Goal: Transaction & Acquisition: Obtain resource

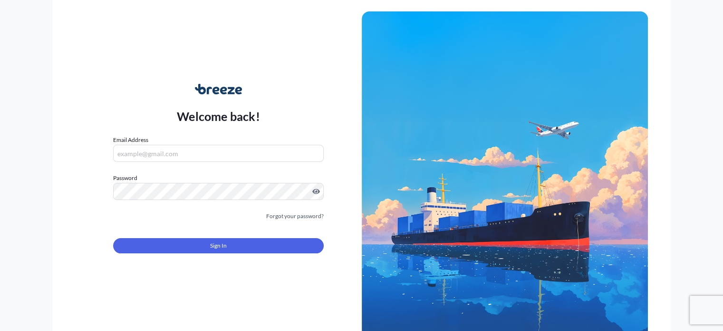
click at [234, 156] on input "Email Address" at bounding box center [218, 153] width 210 height 17
type input "C"
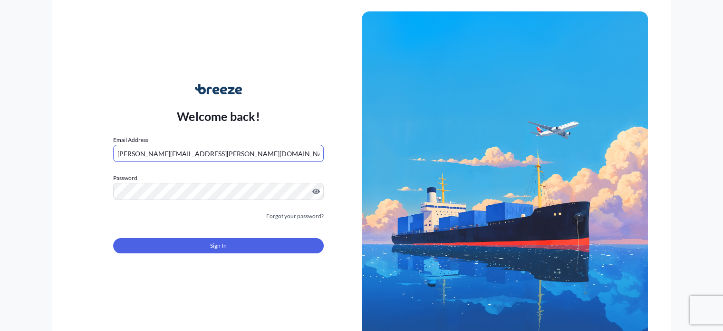
type input "[PERSON_NAME][EMAIL_ADDRESS][PERSON_NAME][DOMAIN_NAME]"
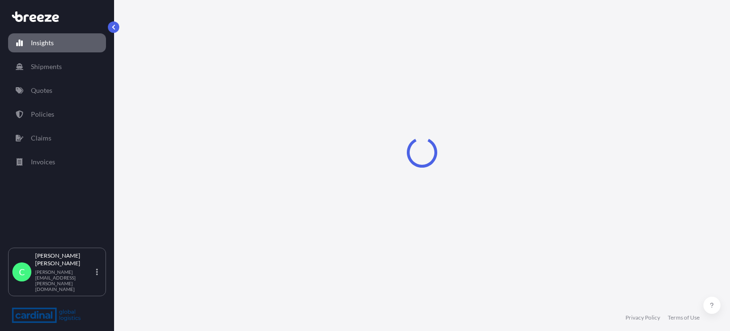
select select "2025"
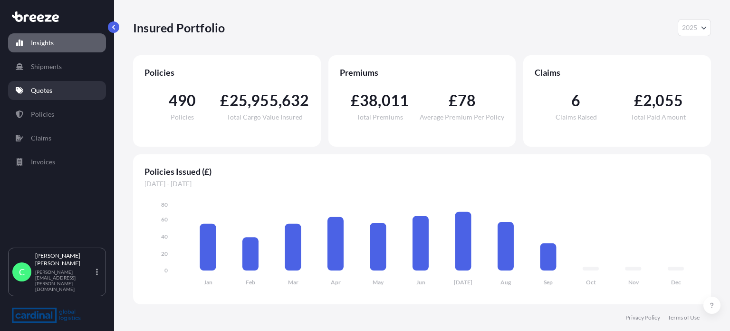
click at [44, 96] on link "Quotes" at bounding box center [57, 90] width 98 height 19
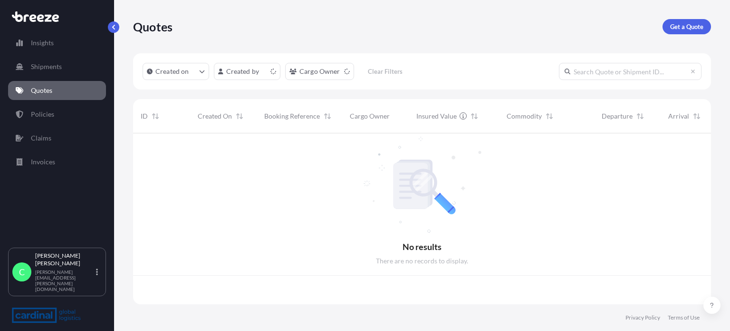
scroll to position [169, 571]
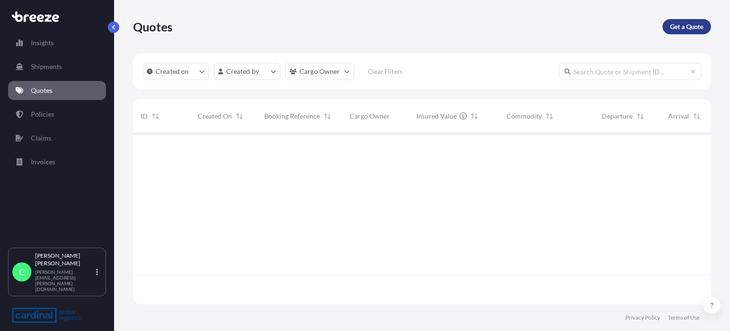
click at [686, 33] on link "Get a Quote" at bounding box center [687, 26] width 49 height 15
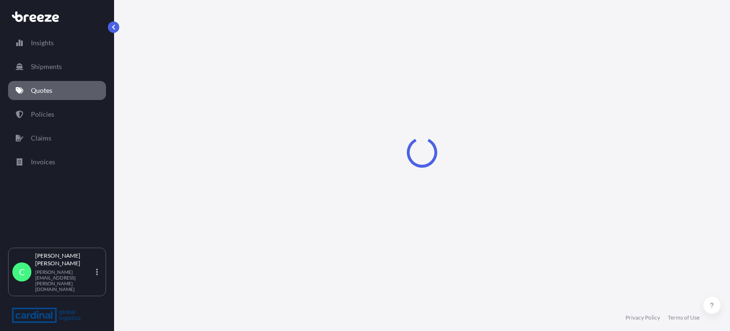
select select "Sea"
select select "1"
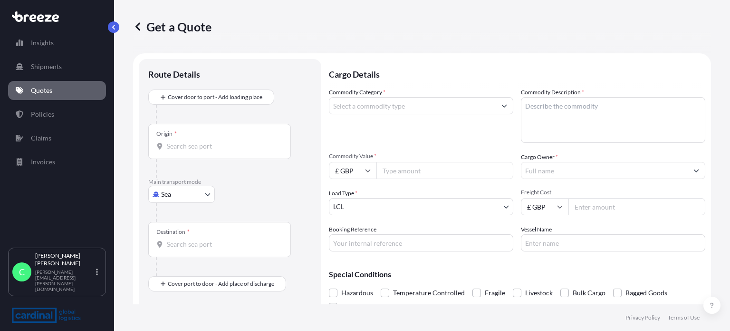
scroll to position [15, 0]
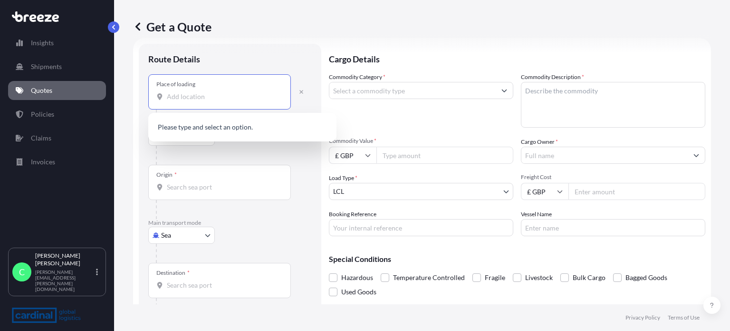
click at [205, 100] on input "Place of loading" at bounding box center [223, 97] width 112 height 10
type input "s"
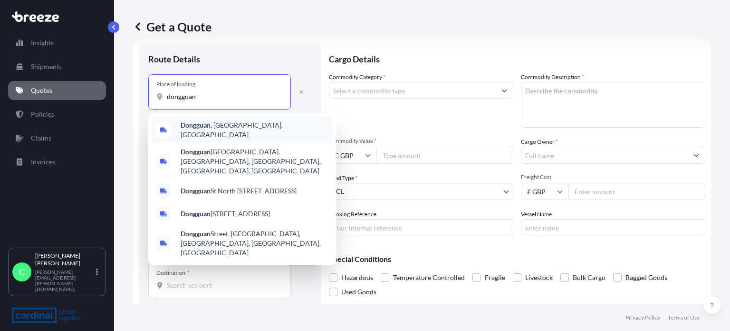
click at [214, 127] on span "[GEOGRAPHIC_DATA] , [GEOGRAPHIC_DATA], [GEOGRAPHIC_DATA]" at bounding box center [255, 129] width 148 height 19
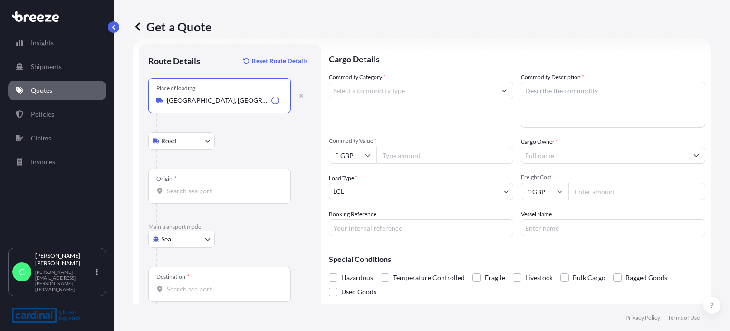
type input "[GEOGRAPHIC_DATA], [GEOGRAPHIC_DATA], [GEOGRAPHIC_DATA]"
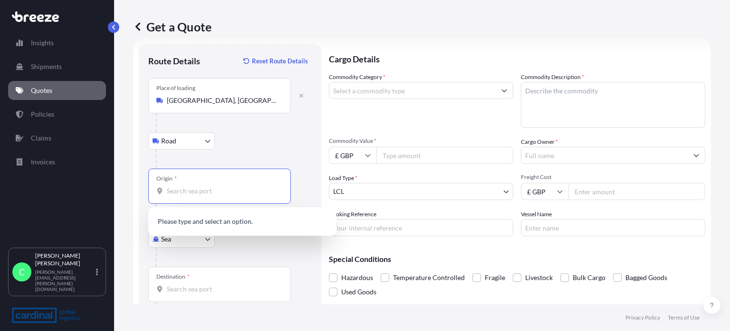
click at [198, 190] on input "Origin *" at bounding box center [223, 191] width 112 height 10
type input "s"
click at [202, 216] on div "CNYTN - Yantian Pt, [GEOGRAPHIC_DATA]" at bounding box center [242, 222] width 181 height 23
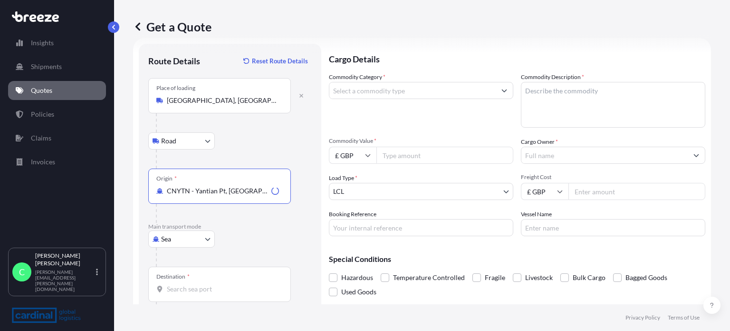
type input "CNYTN - Yantian Pt, [GEOGRAPHIC_DATA]"
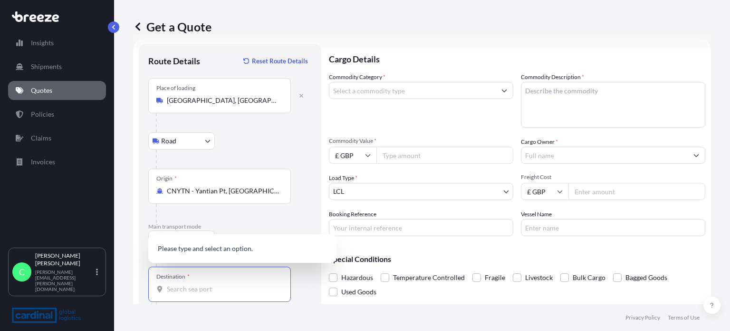
click at [196, 288] on input "Destination *" at bounding box center [223, 289] width 112 height 10
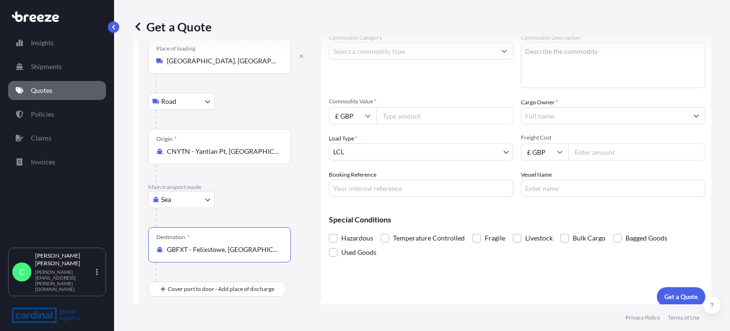
scroll to position [60, 0]
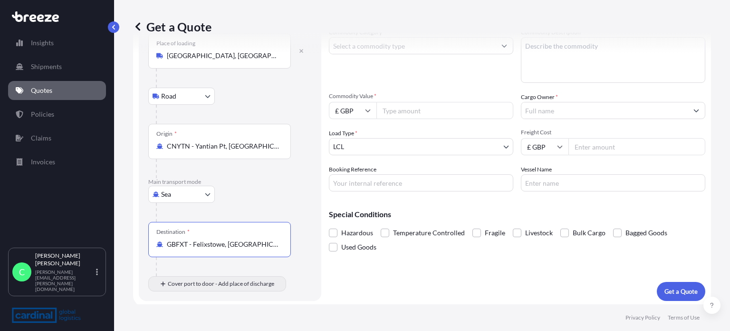
type input "GBFXT - Felixstowe, [GEOGRAPHIC_DATA]"
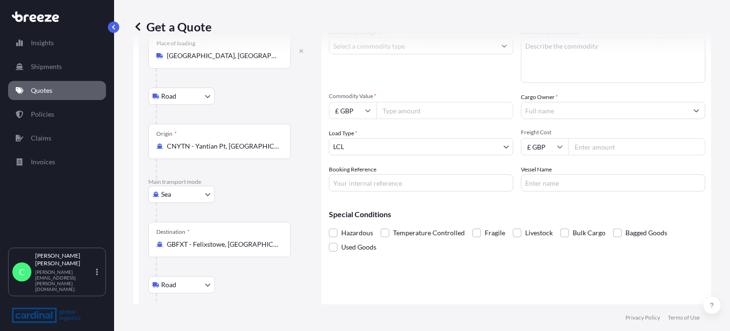
scroll to position [117, 0]
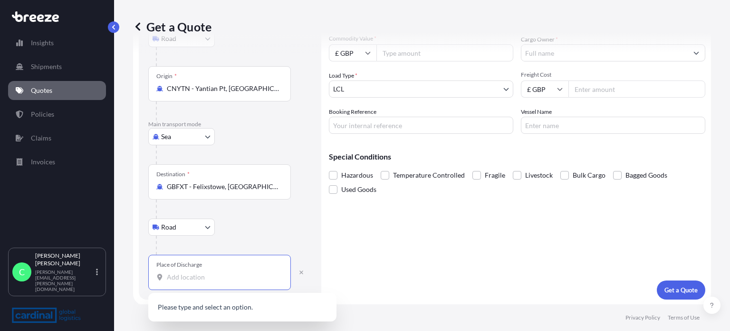
click at [207, 272] on input "Place of Discharge" at bounding box center [223, 277] width 112 height 10
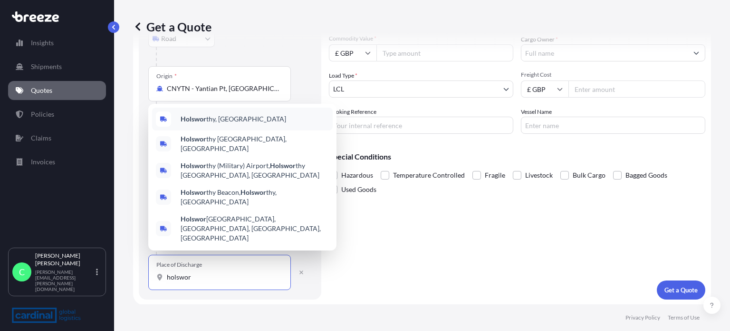
click at [219, 124] on span "Holswor thy, [GEOGRAPHIC_DATA]" at bounding box center [234, 119] width 106 height 10
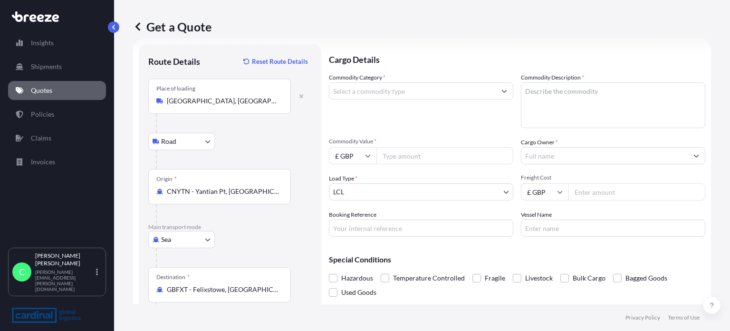
scroll to position [13, 0]
type input "Holsworthy, [GEOGRAPHIC_DATA]"
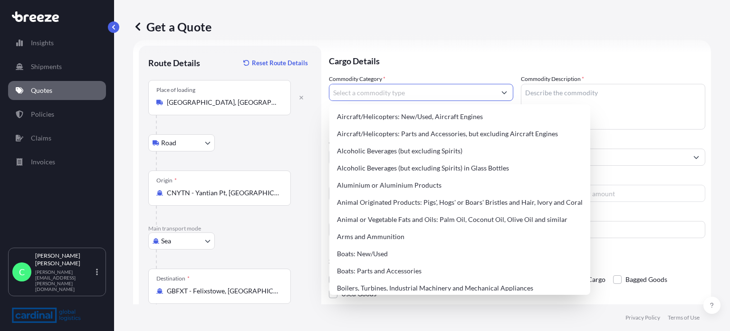
click at [376, 97] on input "Commodity Category *" at bounding box center [413, 92] width 166 height 17
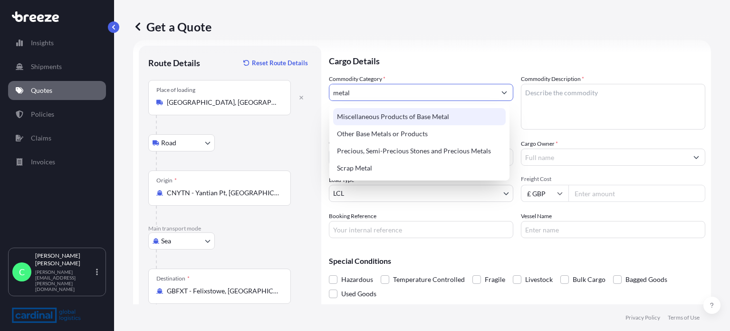
click at [378, 116] on div "Miscellaneous Products of Base Metal" at bounding box center [419, 116] width 173 height 17
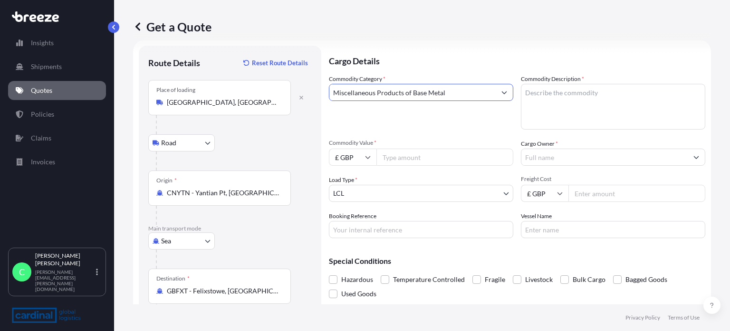
type input "Miscellaneous Products of Base Metal"
click at [539, 102] on textarea "Commodity Description *" at bounding box center [613, 107] width 185 height 46
type textarea "Sign metals"
click at [434, 157] on input "Commodity Value *" at bounding box center [445, 156] width 137 height 17
type input "1200"
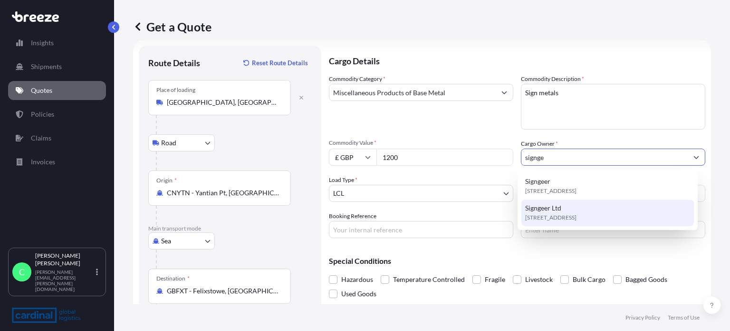
click at [541, 210] on span "Signgeer Ltd" at bounding box center [543, 208] width 36 height 10
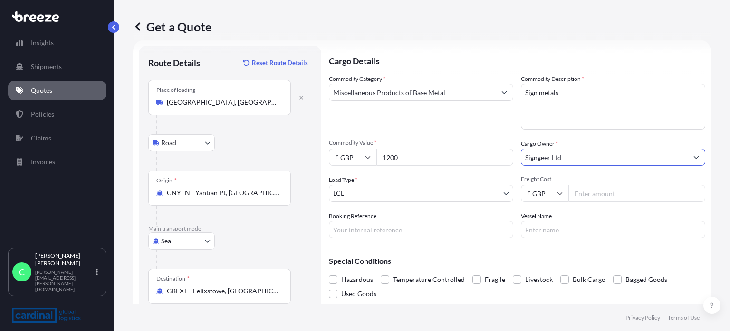
type input "Signgeer Ltd"
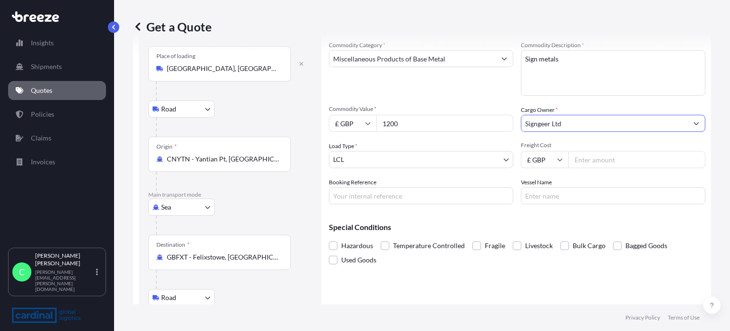
scroll to position [66, 0]
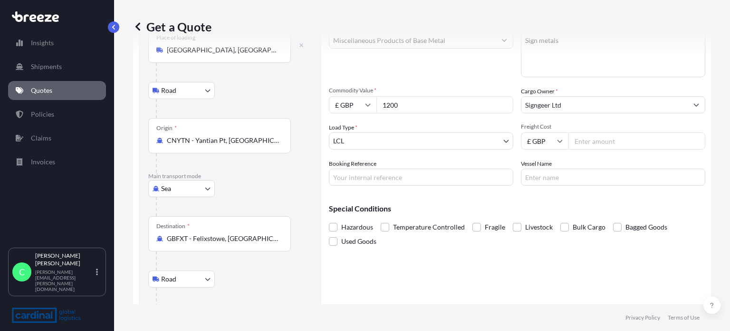
click at [619, 146] on input "Freight Cost" at bounding box center [637, 140] width 137 height 17
type input "500.00"
paste input "[EMAIL_ADDRESS][DOMAIN_NAME]"
type input "h"
paste input "3CIC5090190"
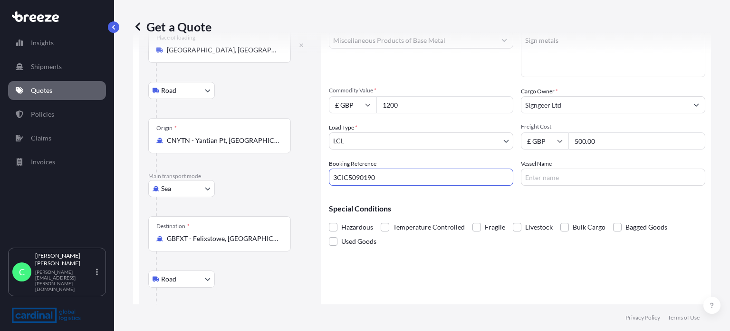
type input "3CIC5090190"
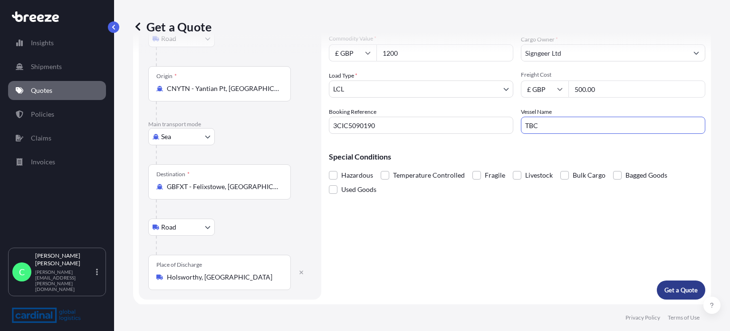
type input "TBC"
click at [671, 290] on p "Get a Quote" at bounding box center [681, 290] width 33 height 10
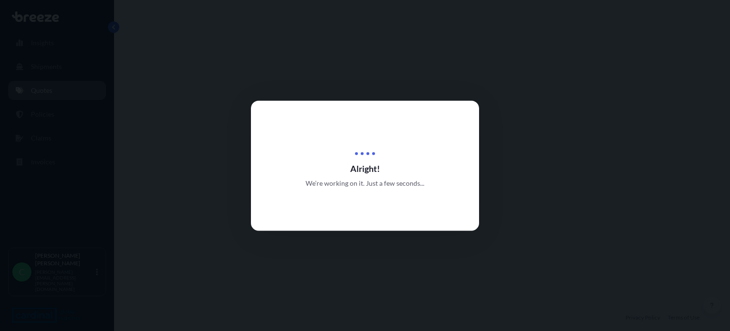
select select "Road"
select select "Sea"
select select "Road"
select select "1"
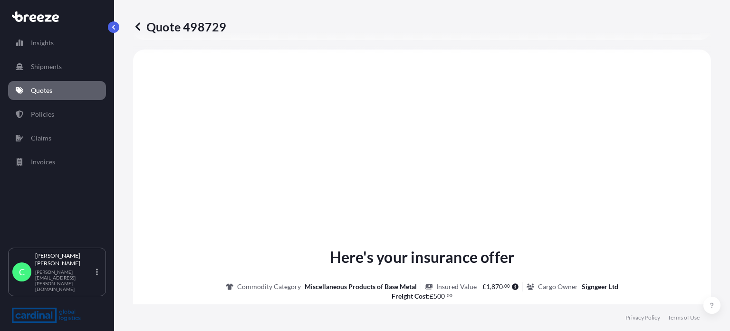
scroll to position [380, 0]
click at [671, 290] on div "Here's your insurance offer Commodity Category Miscellaneous Products of Base M…" at bounding box center [422, 330] width 552 height 173
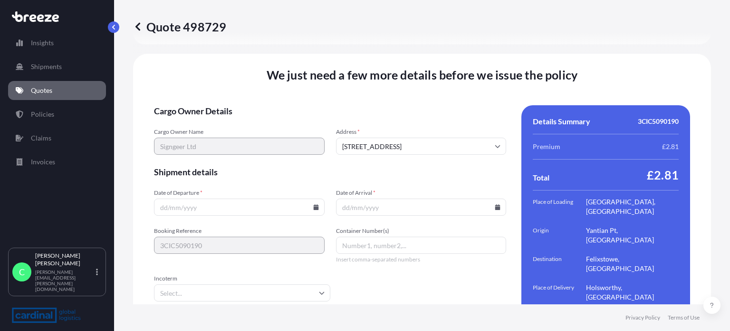
scroll to position [1365, 0]
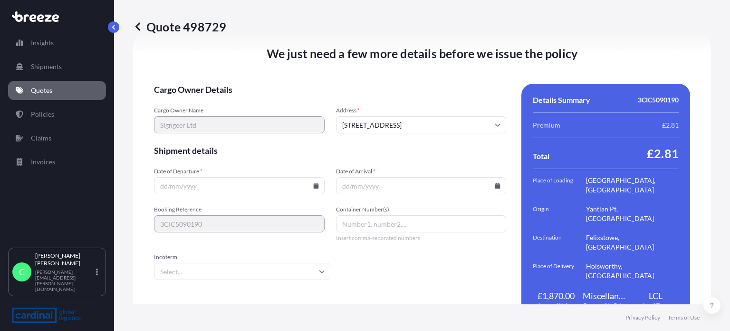
click at [265, 177] on input "Date of Departure *" at bounding box center [239, 185] width 171 height 17
click at [313, 183] on icon at bounding box center [315, 186] width 5 height 6
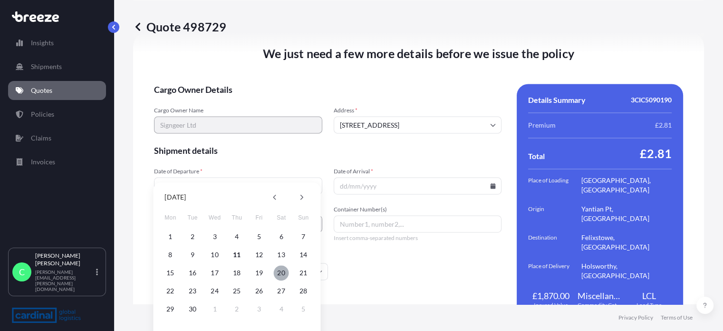
click at [284, 275] on button "20" at bounding box center [281, 272] width 15 height 15
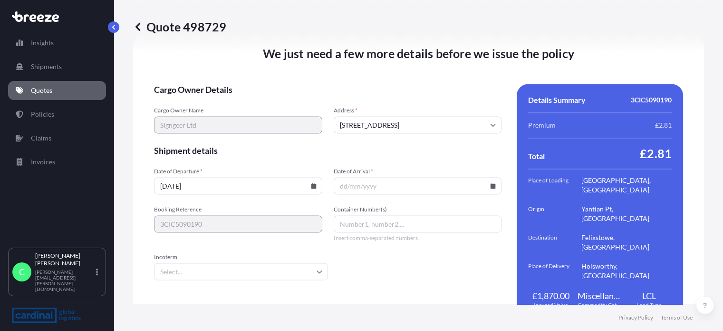
type input "[DATE]"
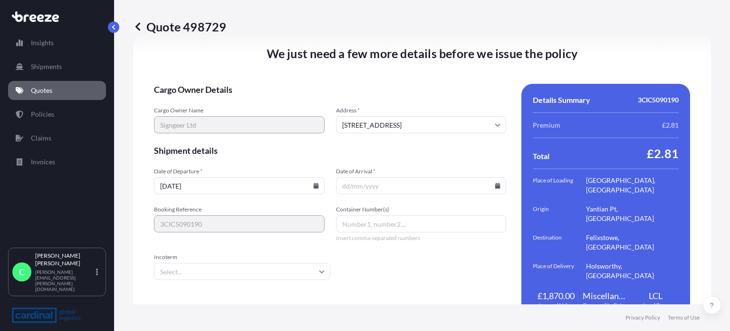
click at [496, 183] on icon at bounding box center [498, 186] width 5 height 6
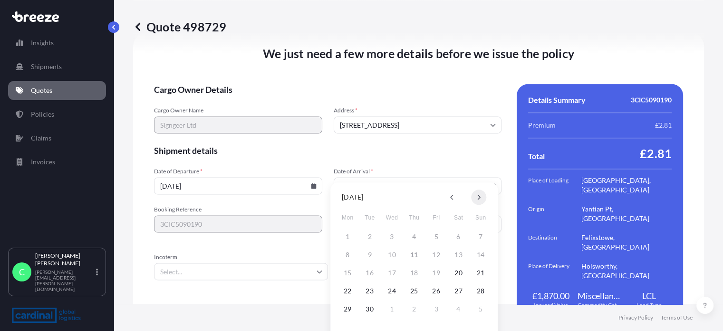
click at [480, 195] on icon at bounding box center [479, 197] width 4 height 6
click at [482, 290] on button "26" at bounding box center [480, 290] width 15 height 15
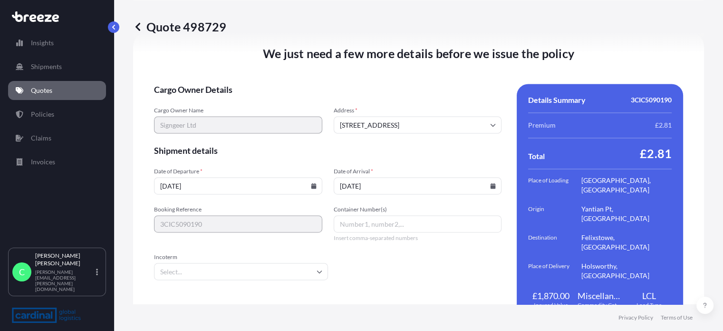
type input "[DATE]"
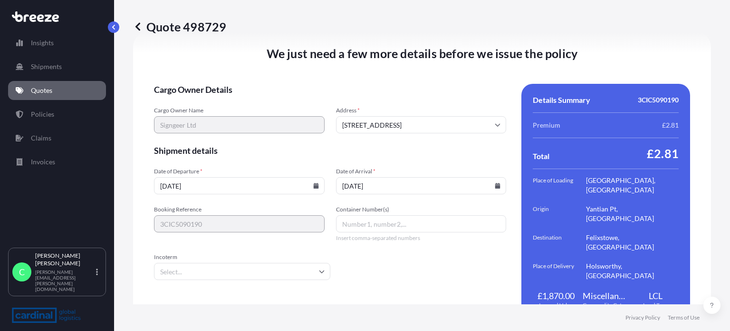
click at [395, 215] on input "Container Number(s)" at bounding box center [421, 223] width 171 height 17
type input "t"
type input "TBC"
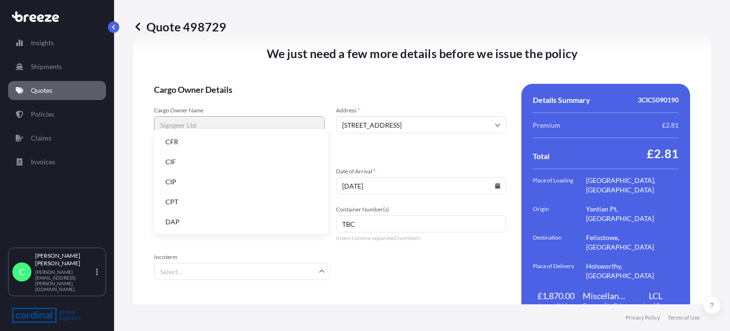
click at [243, 263] on input "Incoterm" at bounding box center [242, 271] width 176 height 17
click at [207, 184] on li "EXW" at bounding box center [241, 190] width 166 height 18
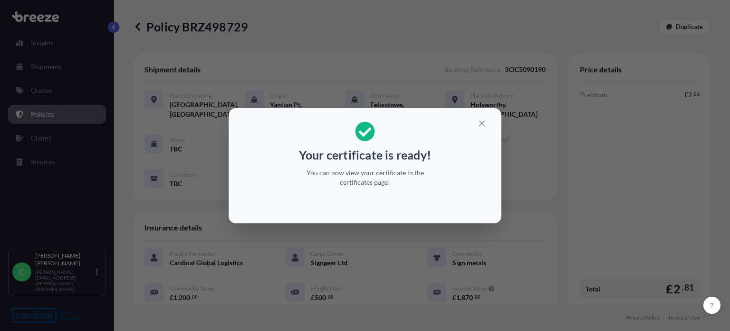
click at [723, 234] on div "Your certificate is ready! You can now view your certificate in the certificate…" at bounding box center [365, 165] width 730 height 331
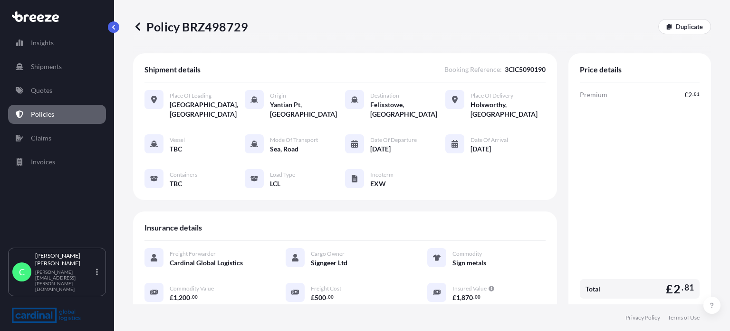
scroll to position [240, 0]
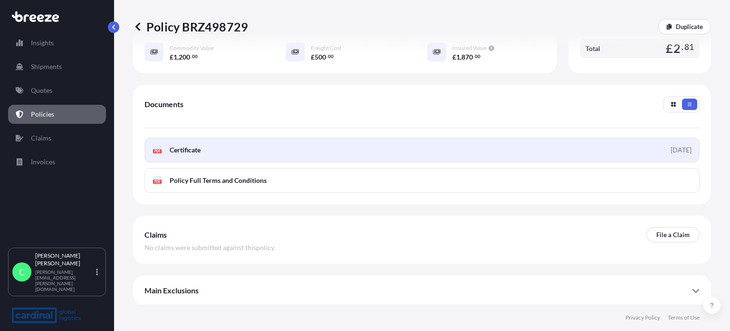
click at [249, 146] on link "PDF Certificate [DATE]" at bounding box center [422, 149] width 555 height 25
